Goal: Task Accomplishment & Management: Manage account settings

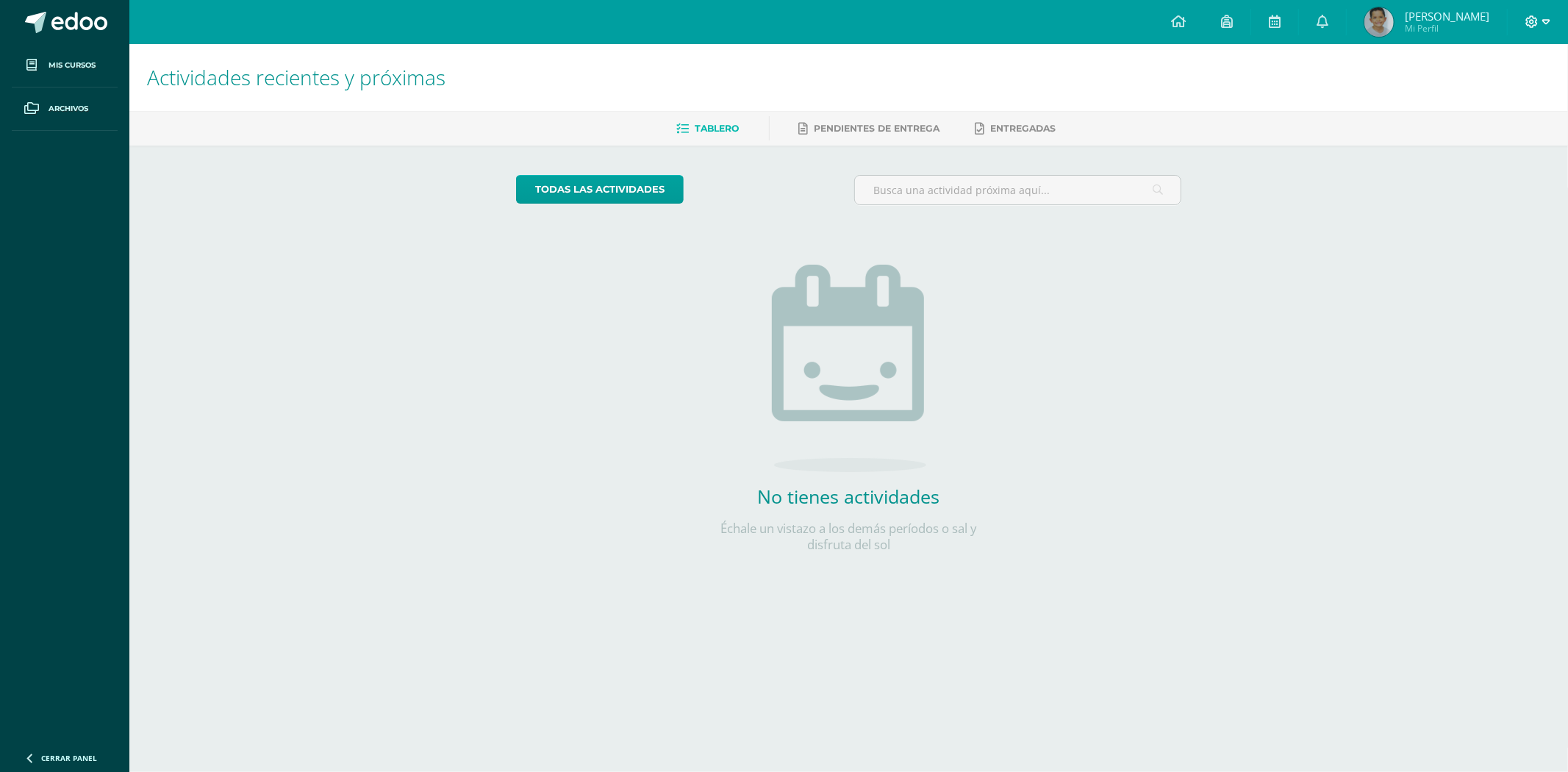
click at [1545, 20] on icon at bounding box center [1546, 22] width 8 height 5
click at [1501, 111] on div "Configuración Cerrar sesión" at bounding box center [1492, 89] width 116 height 57
click at [1501, 105] on span "Cerrar sesión" at bounding box center [1500, 100] width 66 height 14
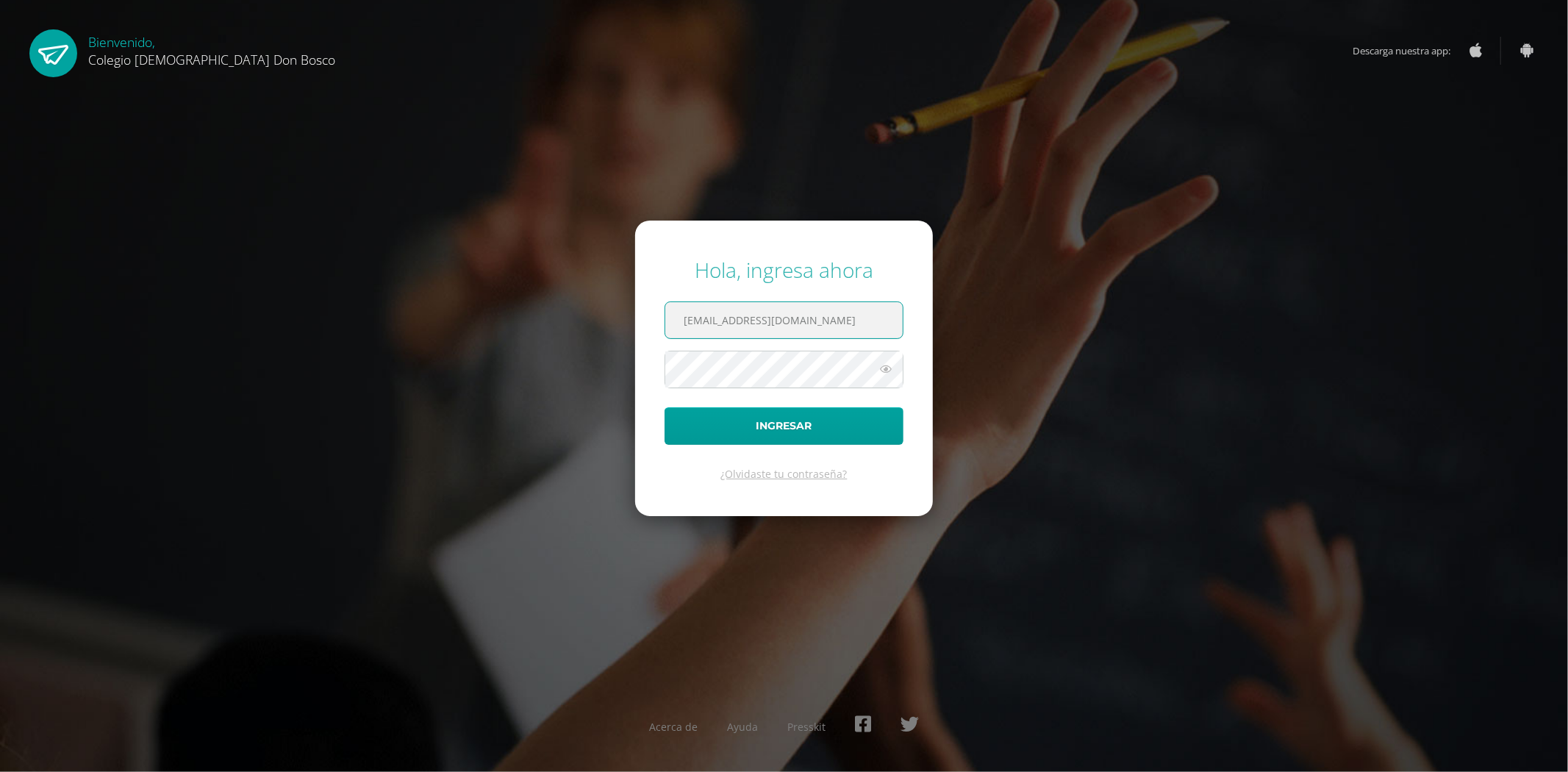
click at [857, 307] on input "fdardondb24@gmail.com" at bounding box center [784, 320] width 238 height 36
type input "jdardondb24@gmail.com"
click at [804, 424] on button "Ingresar" at bounding box center [784, 426] width 239 height 37
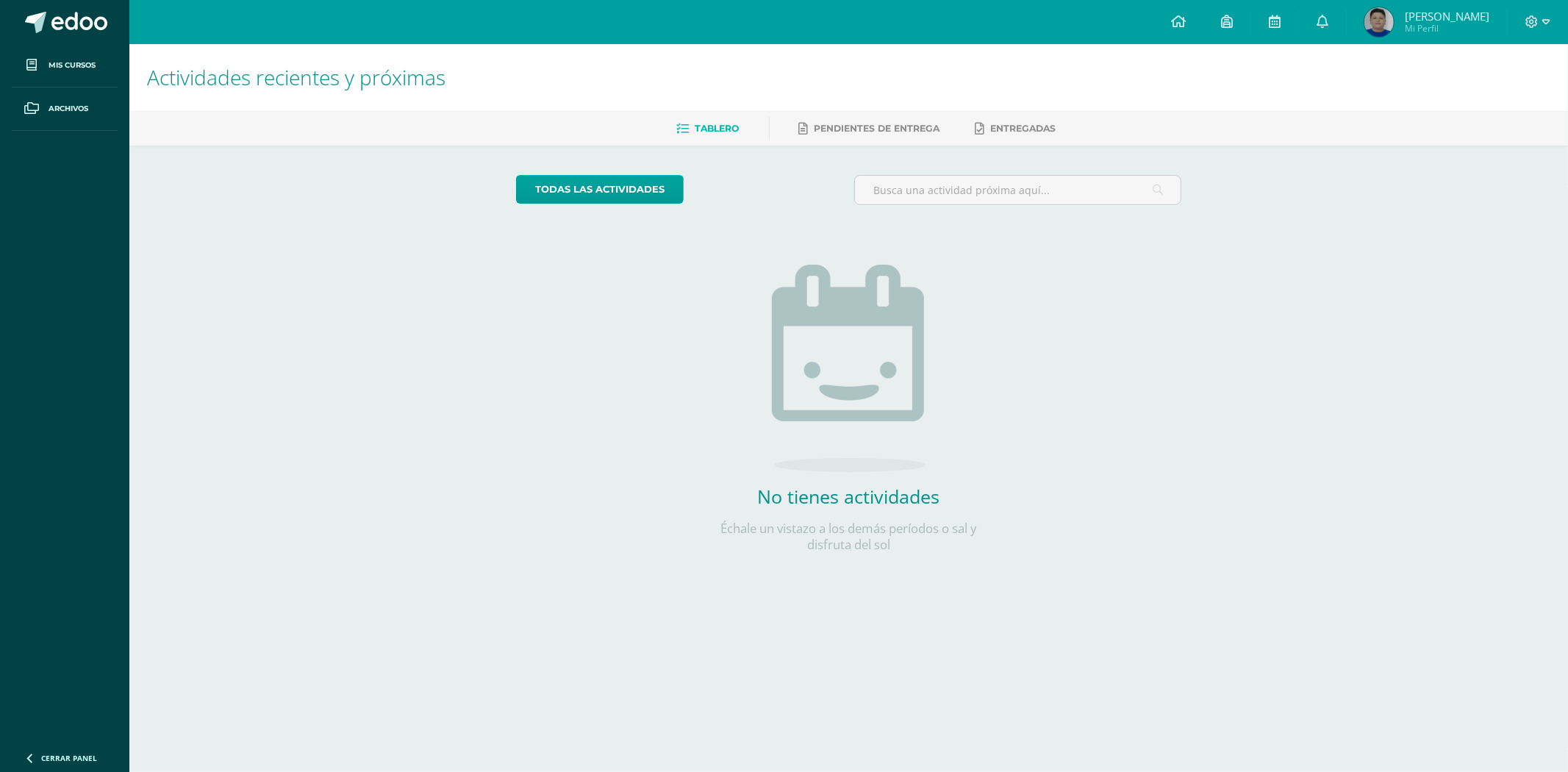
click at [1394, 19] on img at bounding box center [1379, 22] width 29 height 29
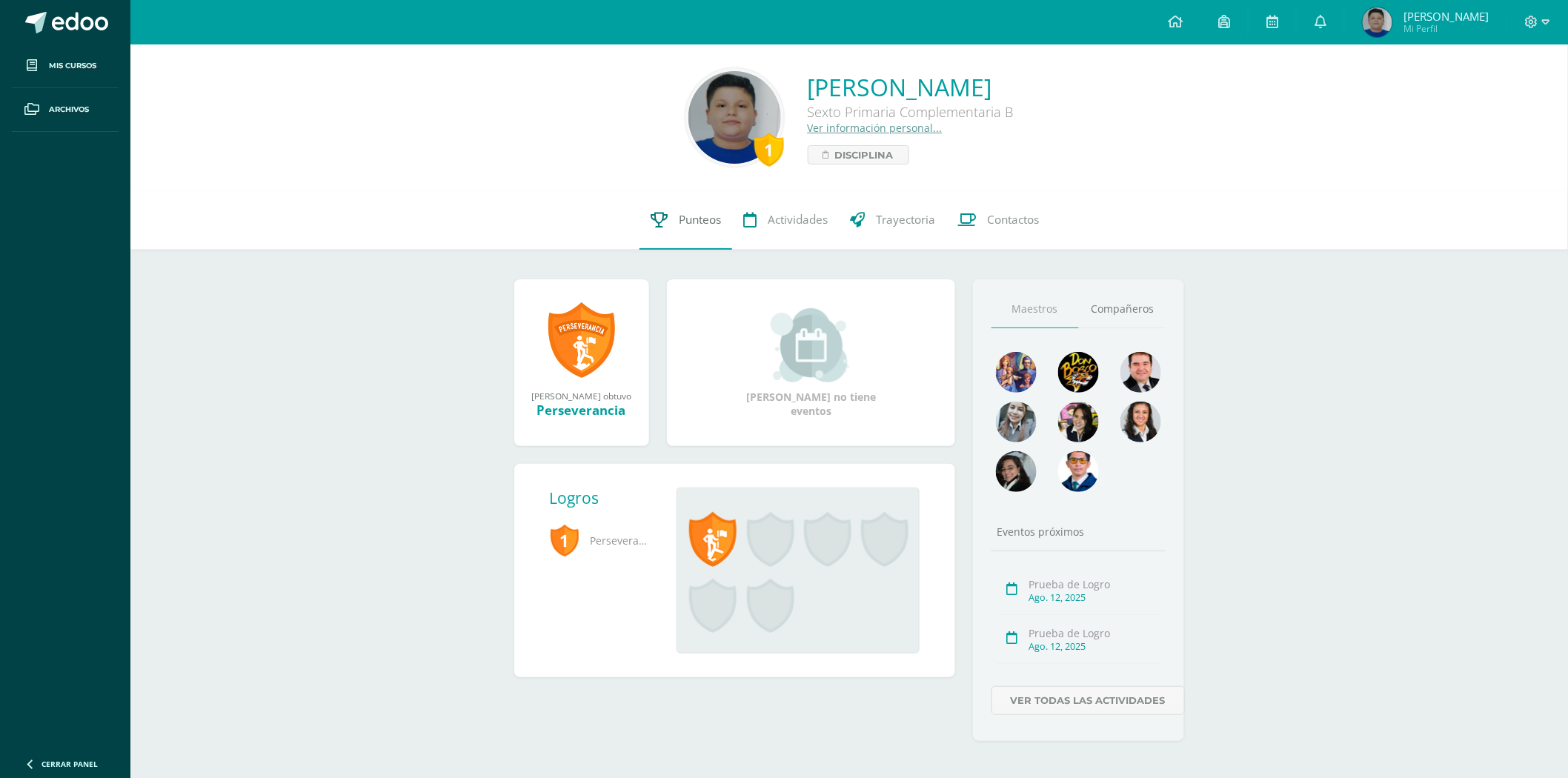
click at [709, 226] on span "Punteos" at bounding box center [700, 220] width 42 height 16
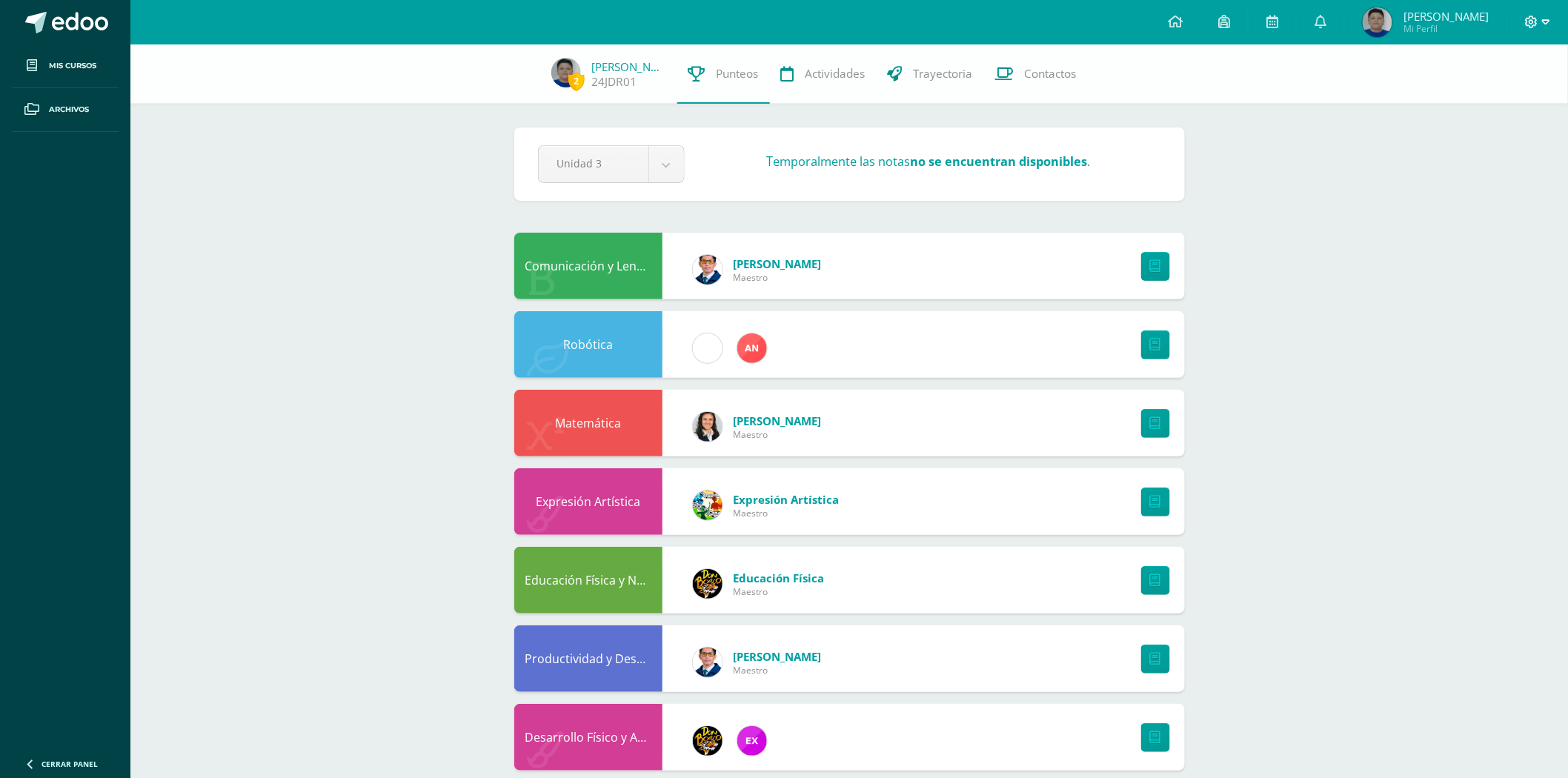
click at [1545, 16] on icon at bounding box center [1546, 22] width 8 height 13
click at [1499, 91] on link "Cerrar sesión" at bounding box center [1492, 101] width 117 height 22
